Goal: Transaction & Acquisition: Purchase product/service

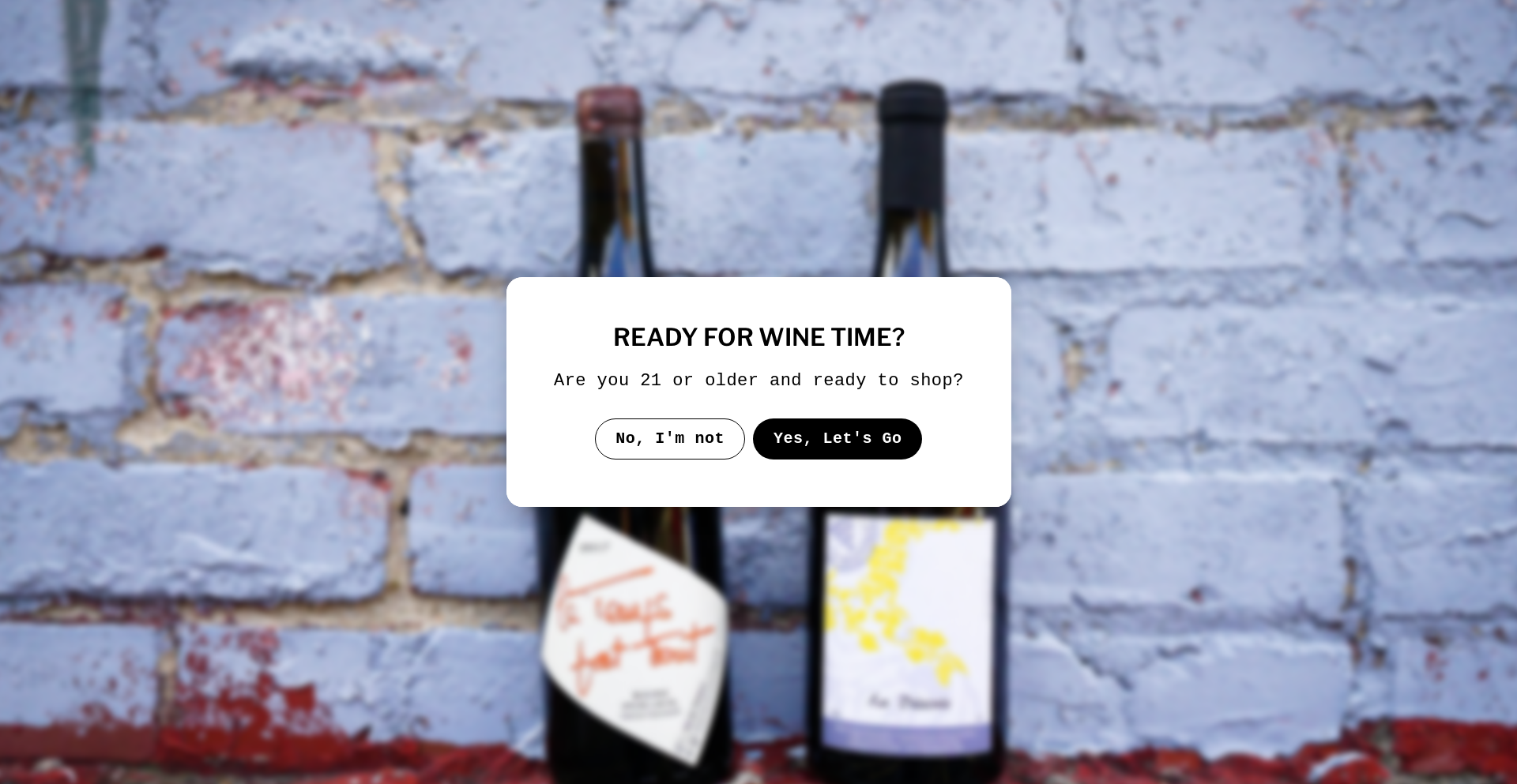
click at [810, 438] on button "Yes, Let's Go" at bounding box center [837, 439] width 170 height 41
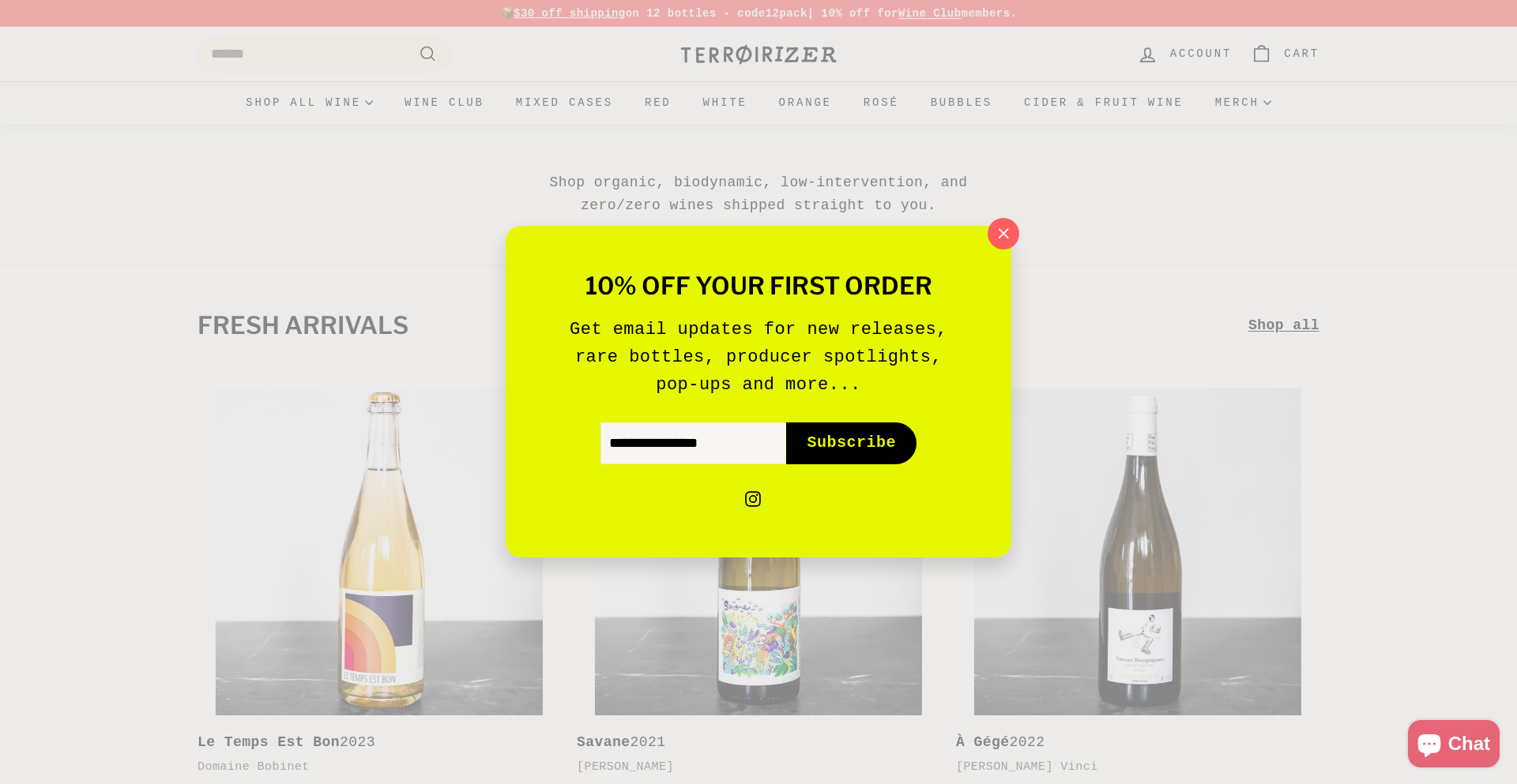
click at [1125, 101] on div "10% off your first order Get email updates for new releases, rare bottles, prod…" at bounding box center [758, 392] width 1517 height 784
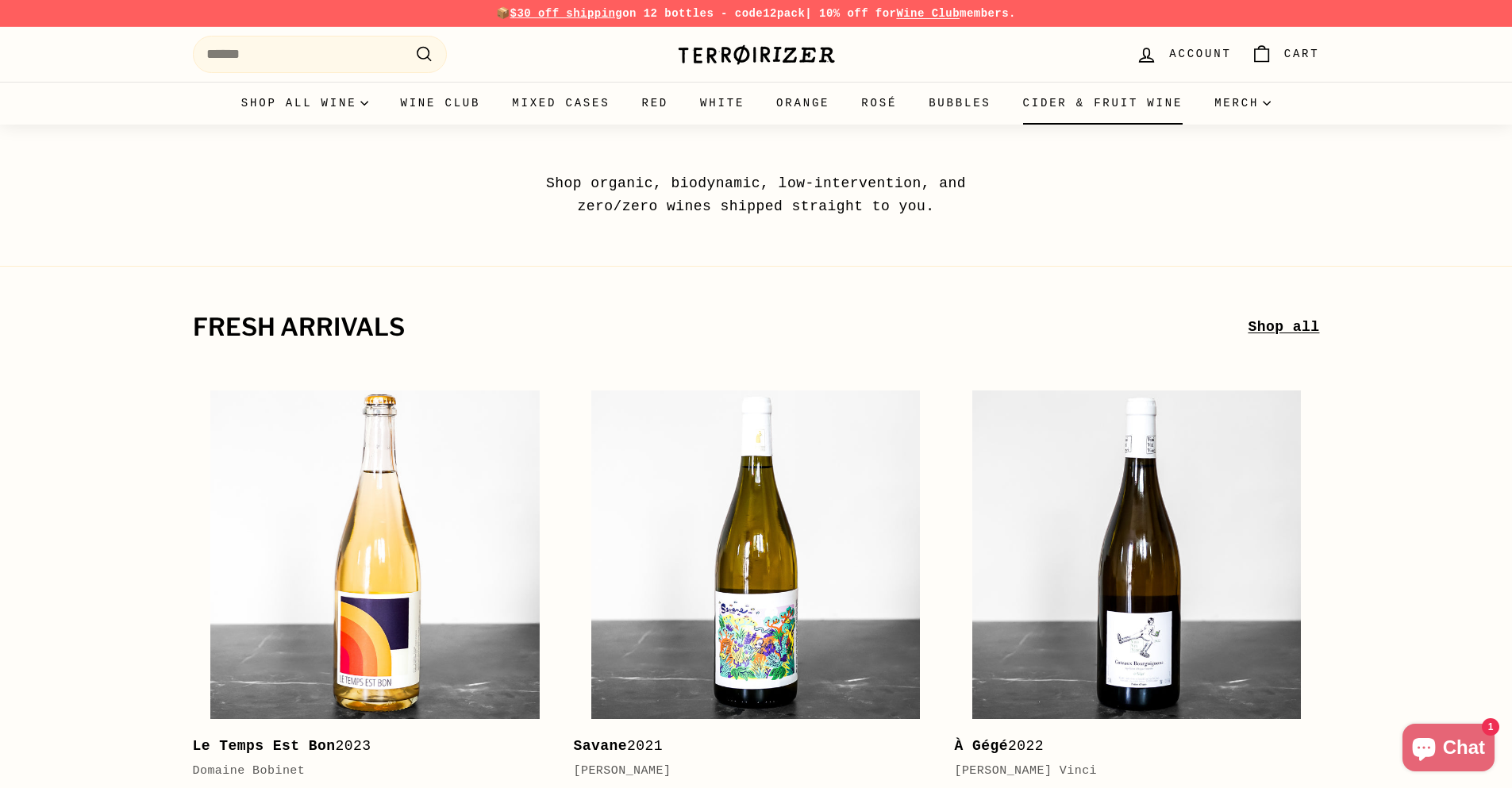
click at [1127, 101] on link "Cider & Fruit Wine" at bounding box center [1103, 103] width 192 height 42
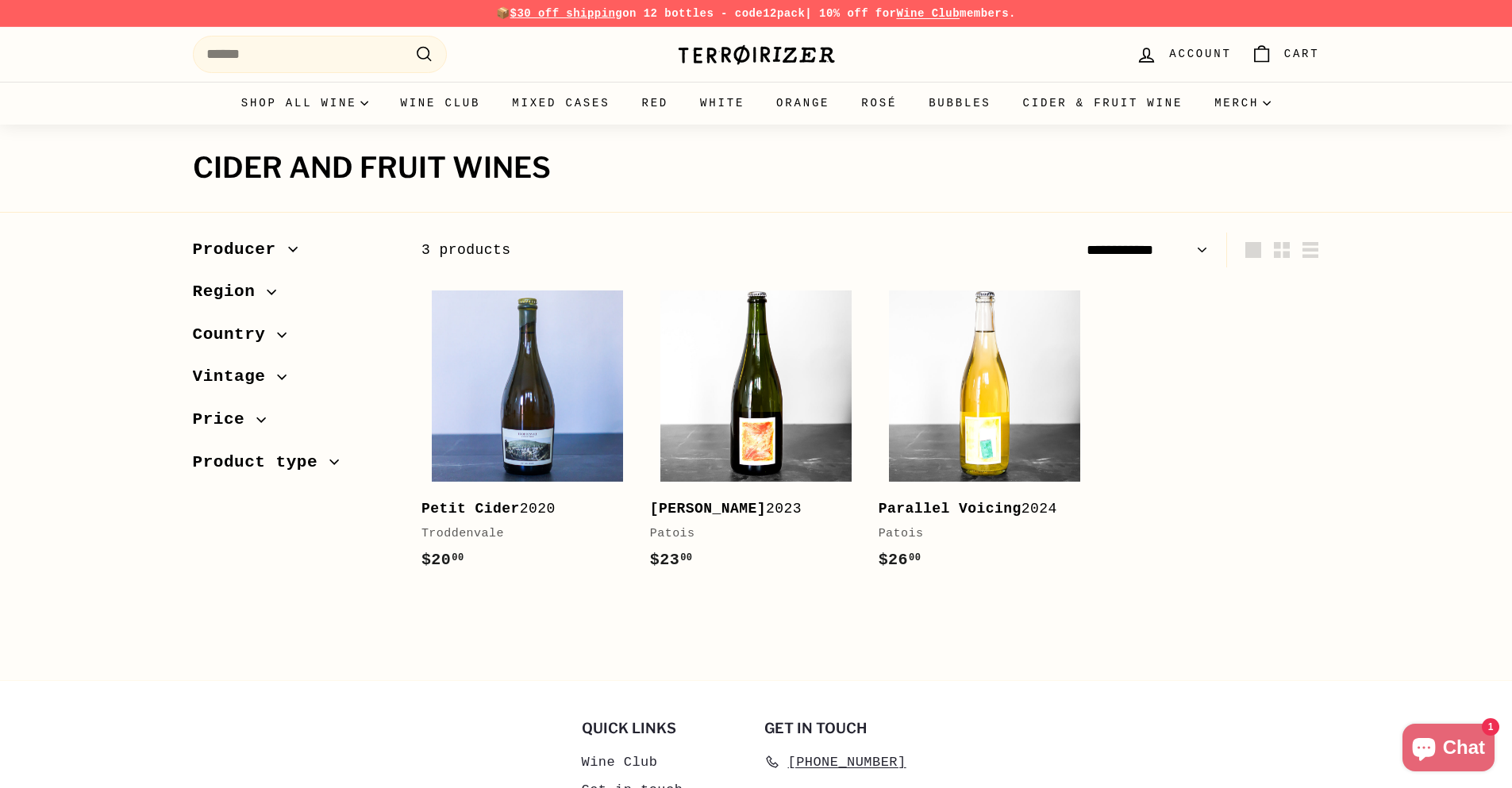
select select "**********"
